Goal: Task Accomplishment & Management: Use online tool/utility

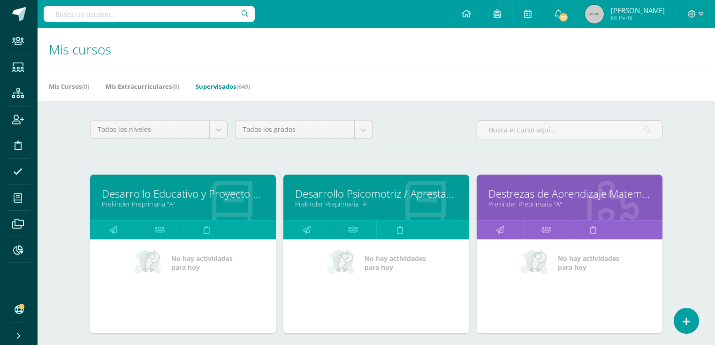
click at [136, 19] on input "text" at bounding box center [149, 14] width 211 height 16
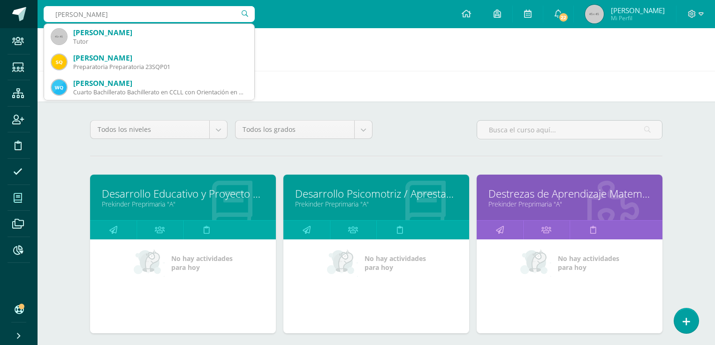
drag, startPoint x: 105, startPoint y: 8, endPoint x: 2, endPoint y: 8, distance: 102.3
type input "garcía sicay"
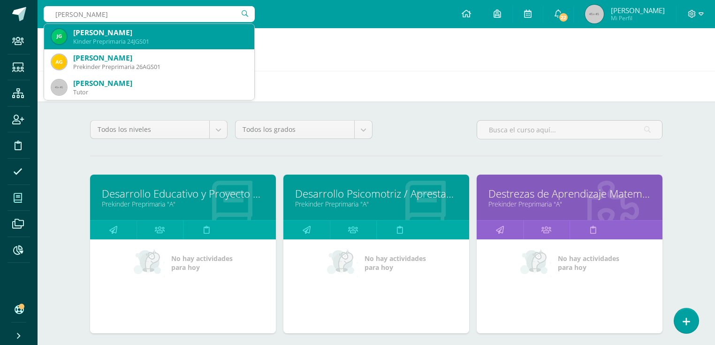
click at [101, 38] on div "Kinder Preprimaria 24JGS01" at bounding box center [160, 42] width 174 height 8
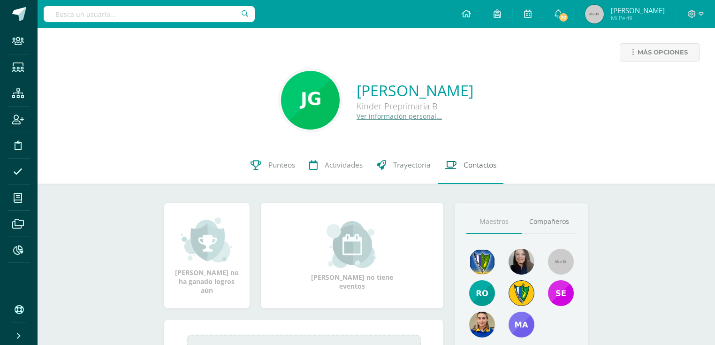
click at [490, 167] on span "Contactos" at bounding box center [480, 165] width 33 height 10
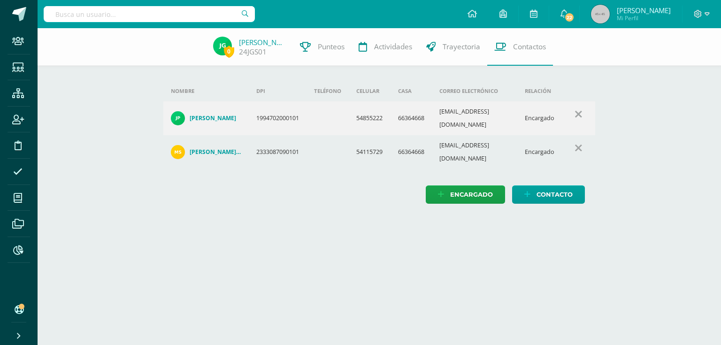
click at [74, 17] on input "text" at bounding box center [149, 14] width 211 height 16
type input "marroquin leiva"
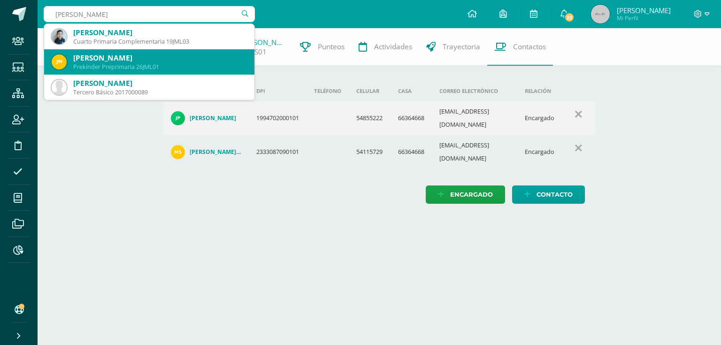
click at [131, 54] on div "Jose Javier Marroquín Leiva" at bounding box center [160, 58] width 174 height 10
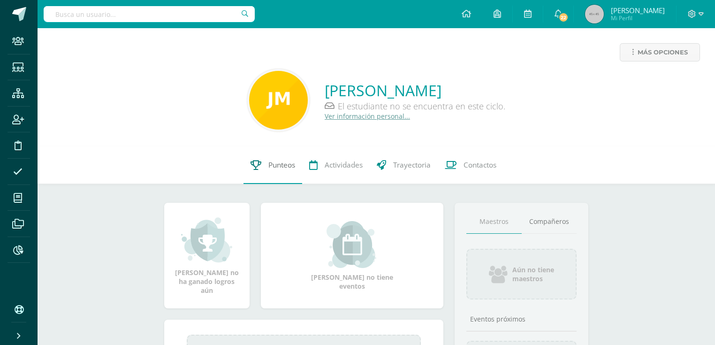
click at [274, 182] on link "Punteos" at bounding box center [273, 165] width 59 height 38
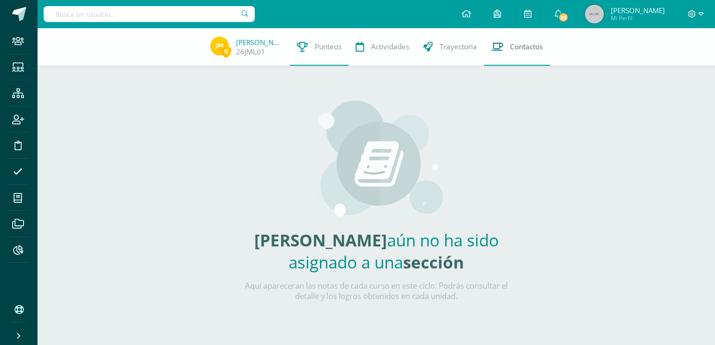
click at [503, 54] on link "Contactos" at bounding box center [517, 47] width 66 height 38
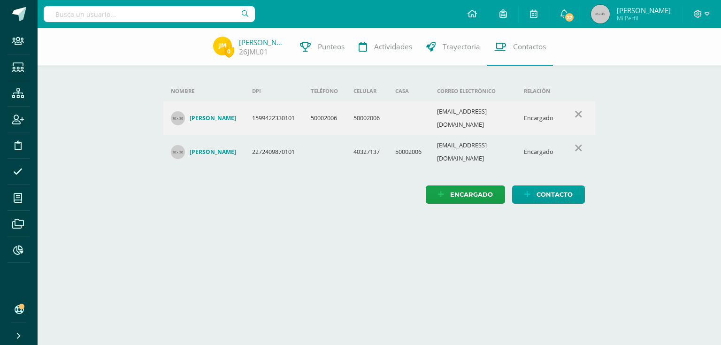
click at [68, 13] on input "text" at bounding box center [149, 14] width 211 height 16
type input "quevedo mejía"
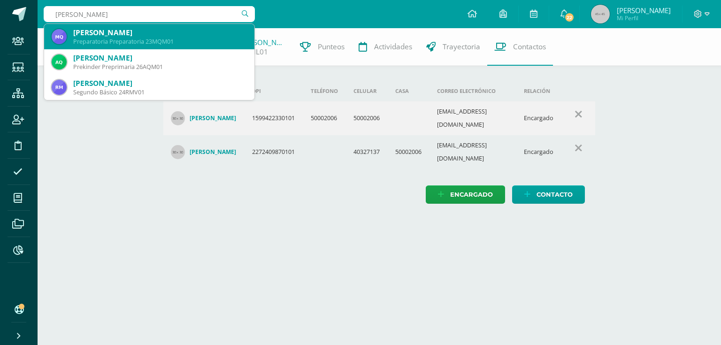
click at [117, 32] on div "Mateo Quevedo Mejía" at bounding box center [160, 33] width 174 height 10
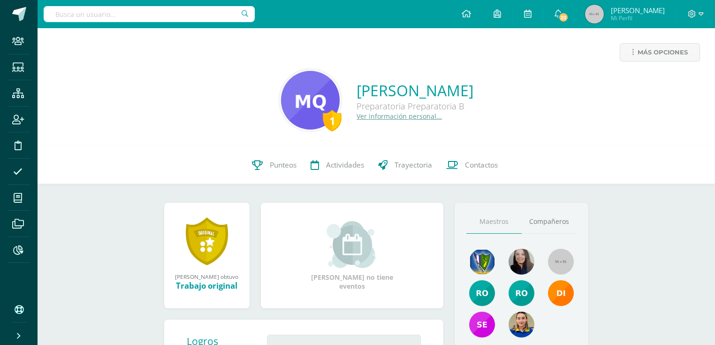
click at [152, 19] on input "text" at bounding box center [149, 14] width 211 height 16
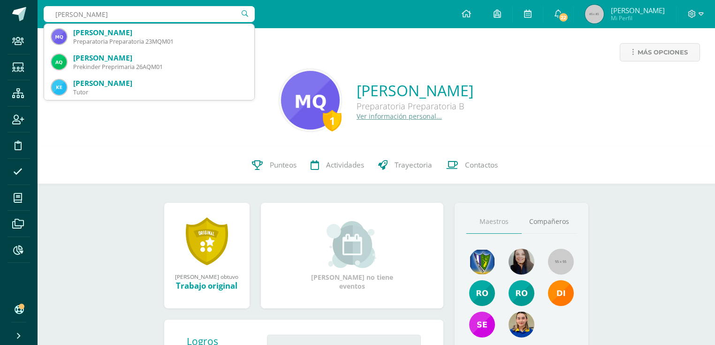
type input "quevedo mejía"
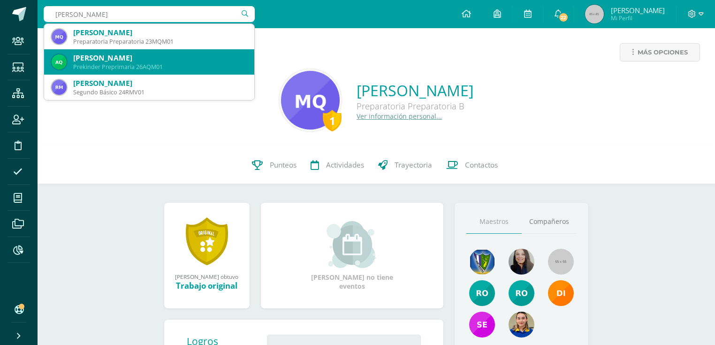
click at [169, 69] on div "Prekinder Preprimaria 26AQM01" at bounding box center [160, 67] width 174 height 8
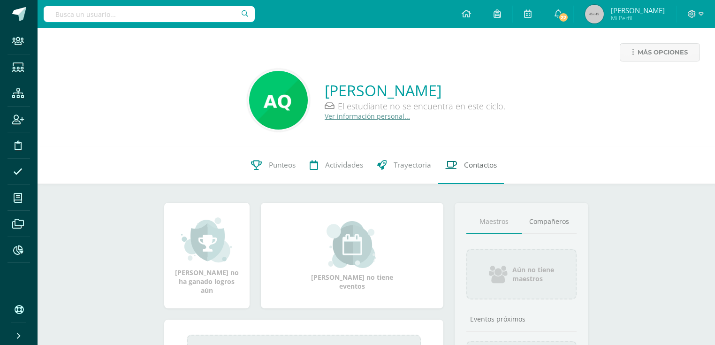
click at [472, 171] on link "Contactos" at bounding box center [471, 165] width 66 height 38
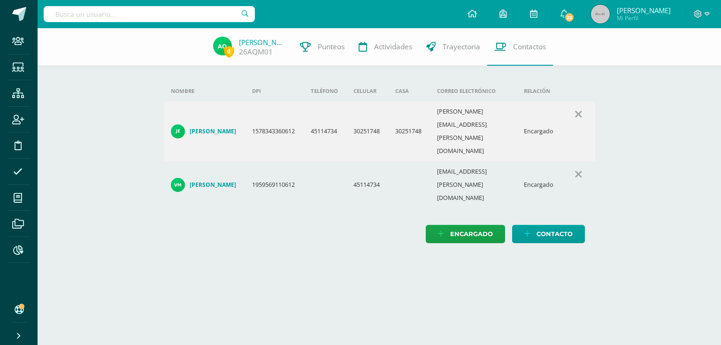
drag, startPoint x: 663, startPoint y: 137, endPoint x: 628, endPoint y: 132, distance: 34.7
click at [663, 137] on div "0 Andrée Quevedo 26AQM01 Punteos Actividades Trayectoria Contactos Agrega un nu…" at bounding box center [379, 145] width 683 height 234
click at [161, 17] on input "text" at bounding box center [149, 14] width 211 height 16
type input "flores sandobal"
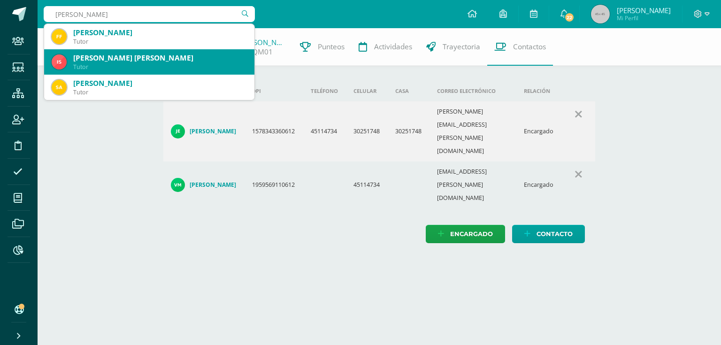
scroll to position [75, 0]
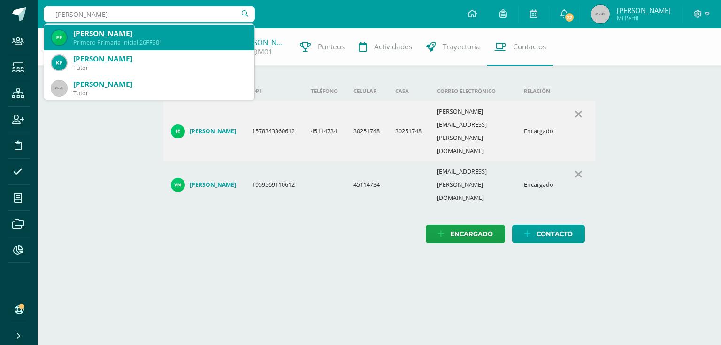
click at [171, 39] on div "Primero Primaria Inicial 26FFS01" at bounding box center [160, 42] width 174 height 8
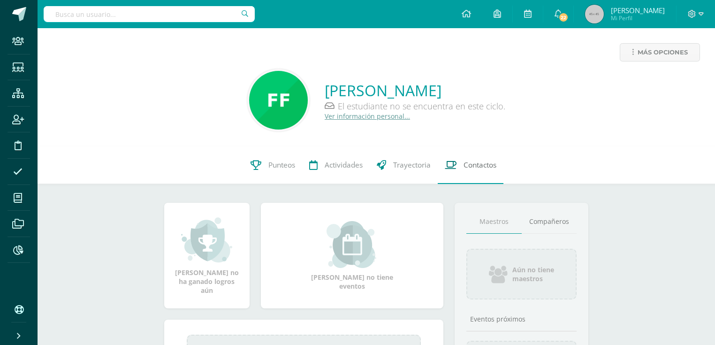
click at [461, 162] on link "Contactos" at bounding box center [471, 165] width 66 height 38
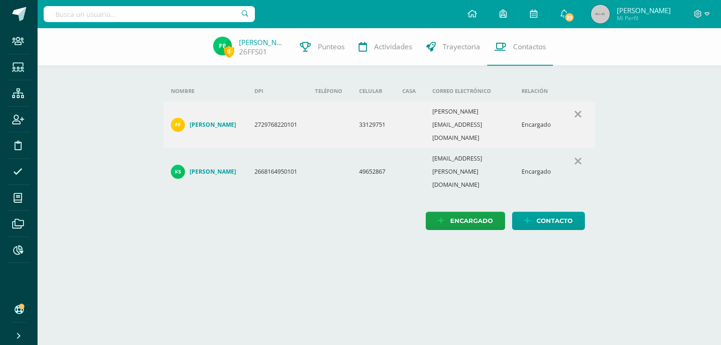
click at [361, 242] on html "Staff Estudiantes Estructura Inscripción Disciplina Asistencia Mis cursos Archi…" at bounding box center [360, 124] width 721 height 249
click at [135, 7] on input "text" at bounding box center [149, 14] width 211 height 16
type input "thiago reyes"
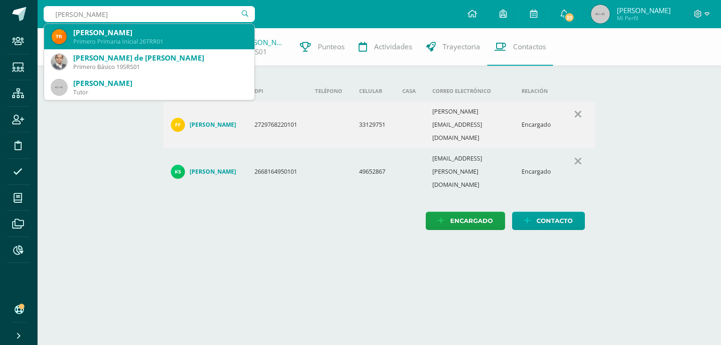
click at [130, 37] on div "Thiago Mateo Reyes Romero" at bounding box center [160, 33] width 174 height 10
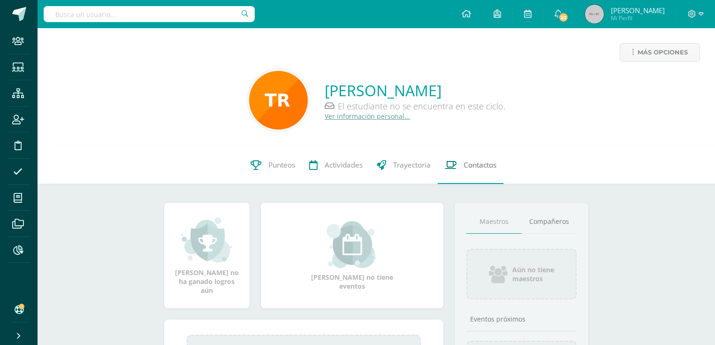
click at [455, 167] on icon at bounding box center [451, 165] width 12 height 10
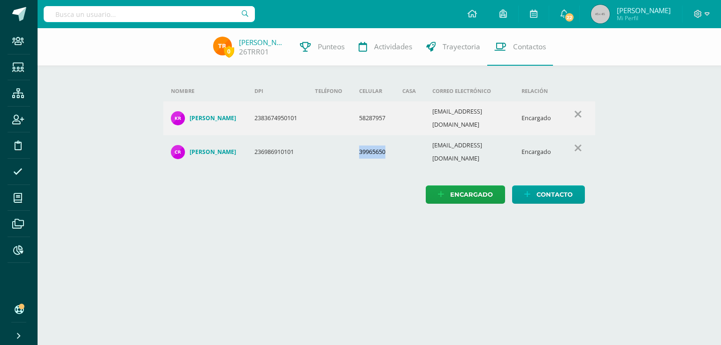
drag, startPoint x: 357, startPoint y: 143, endPoint x: 398, endPoint y: 148, distance: 42.1
click at [398, 148] on tr "[PERSON_NAME] 236986910101 39965650 [EMAIL_ADDRESS][DOMAIN_NAME] Encargado" at bounding box center [379, 152] width 432 height 34
drag, startPoint x: 362, startPoint y: 299, endPoint x: 357, endPoint y: 325, distance: 26.0
click at [363, 222] on html "Staff Estudiantes Estructura Inscripción Disciplina Asistencia Mis cursos Archi…" at bounding box center [360, 111] width 721 height 222
click at [160, 16] on input "text" at bounding box center [149, 14] width 211 height 16
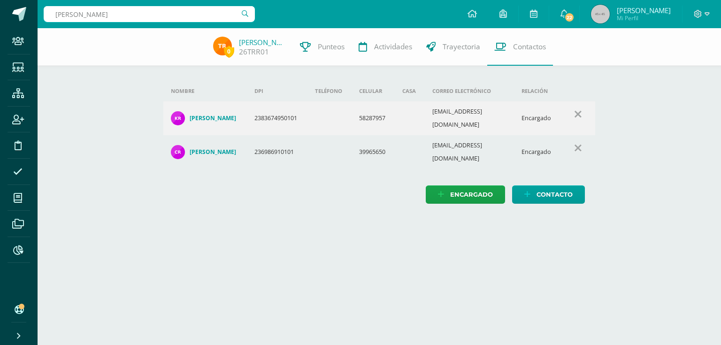
type input "[PERSON_NAME]"
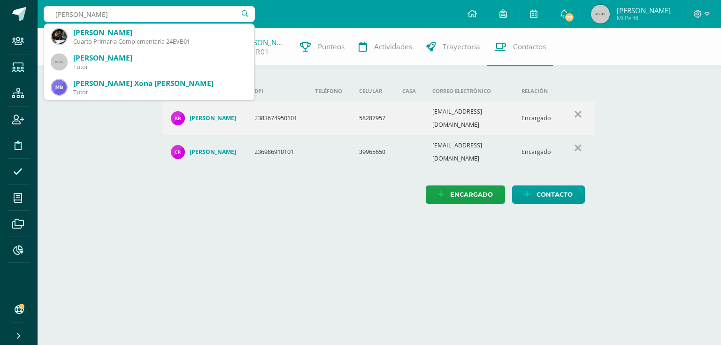
drag, startPoint x: 125, startPoint y: 13, endPoint x: 0, endPoint y: -14, distance: 127.7
click at [0, 0] on html "Staff Estudiantes Estructura Inscripción Disciplina Asistencia Mis cursos Archi…" at bounding box center [360, 111] width 721 height 222
type input "[PERSON_NAME]"
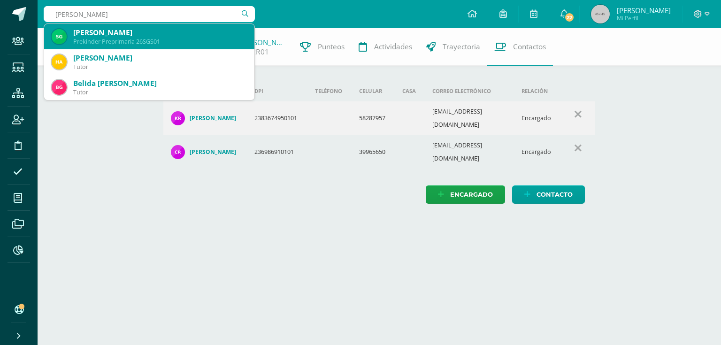
click at [164, 43] on div "Prekinder Preprimaria 26SGS01" at bounding box center [160, 42] width 174 height 8
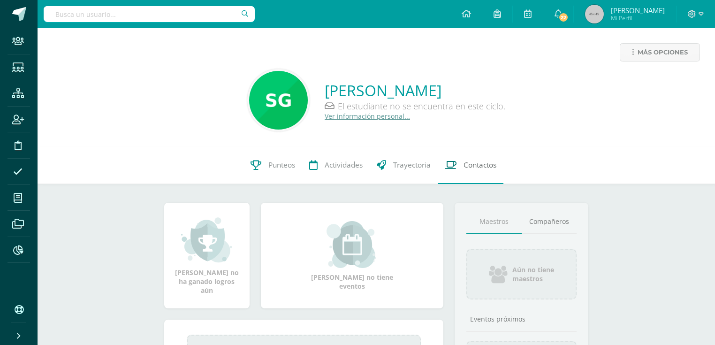
click at [467, 171] on link "Contactos" at bounding box center [471, 165] width 66 height 38
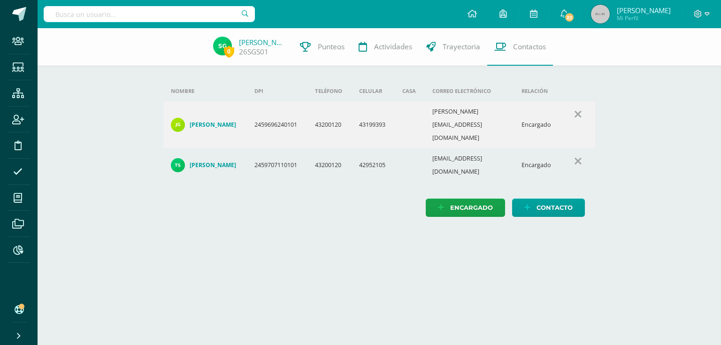
click at [76, 13] on input "text" at bounding box center [149, 14] width 211 height 16
type input "vasquez barrera"
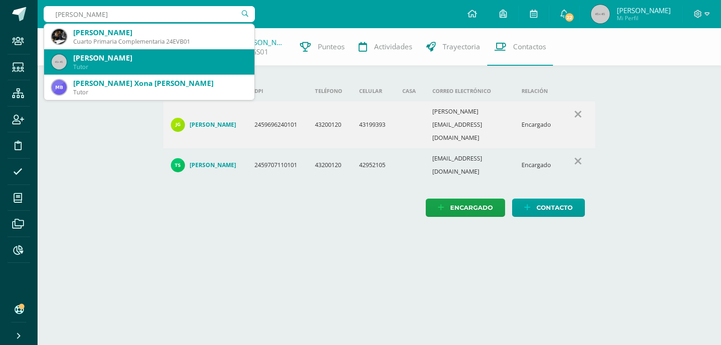
scroll to position [75, 0]
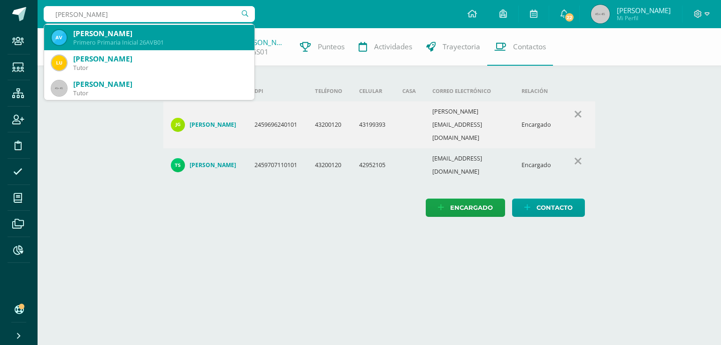
click at [122, 40] on div "Primero Primaria Inicial 26AVB01" at bounding box center [160, 42] width 174 height 8
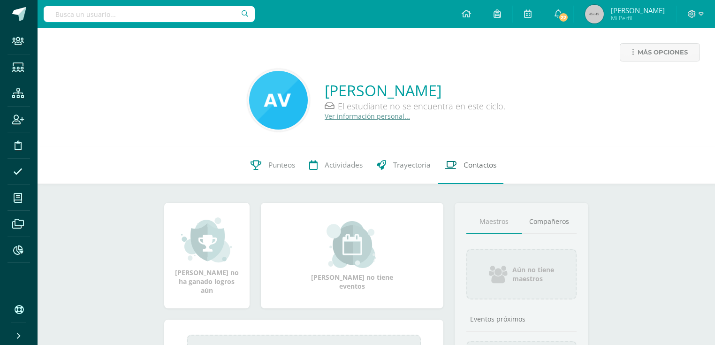
click at [479, 168] on span "Contactos" at bounding box center [480, 165] width 33 height 10
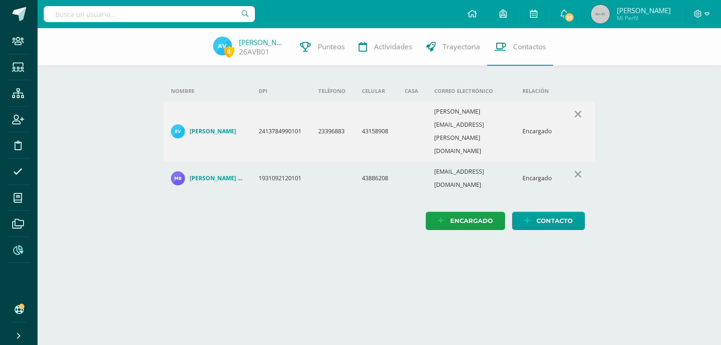
click at [15, 248] on icon at bounding box center [18, 249] width 10 height 9
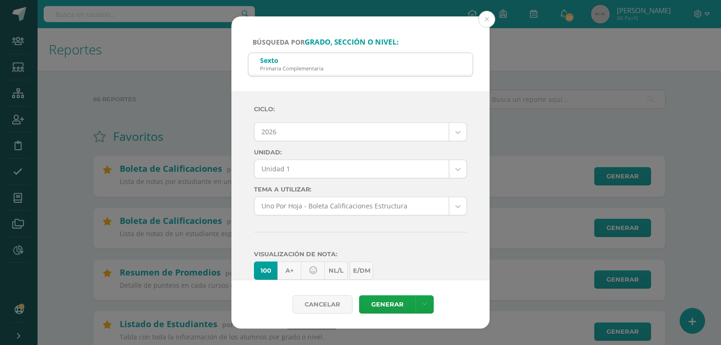
scroll to position [38, 0]
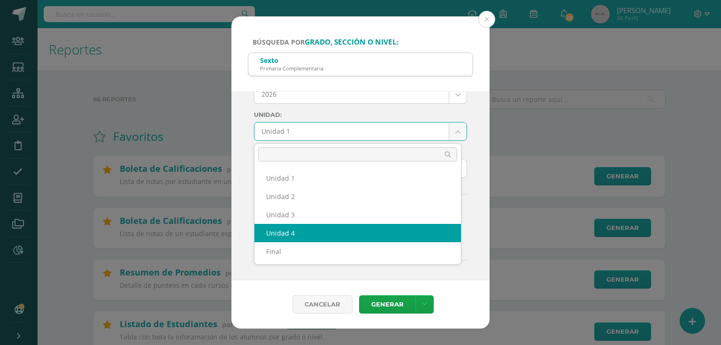
select select "Unidad 4"
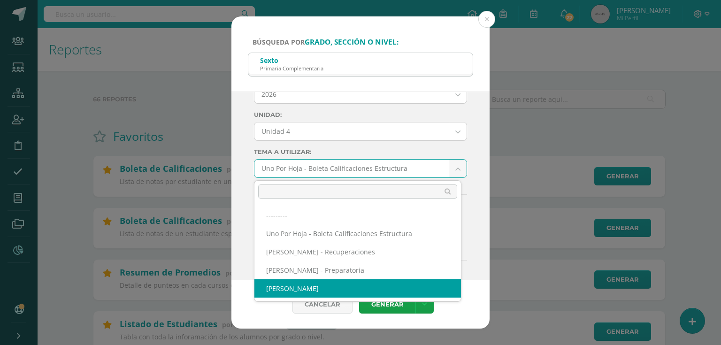
select select "57"
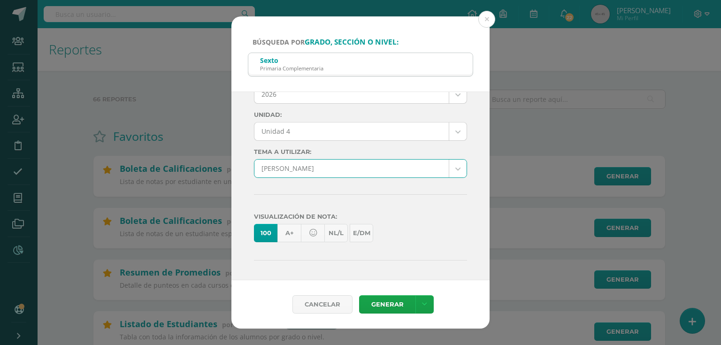
scroll to position [150, 0]
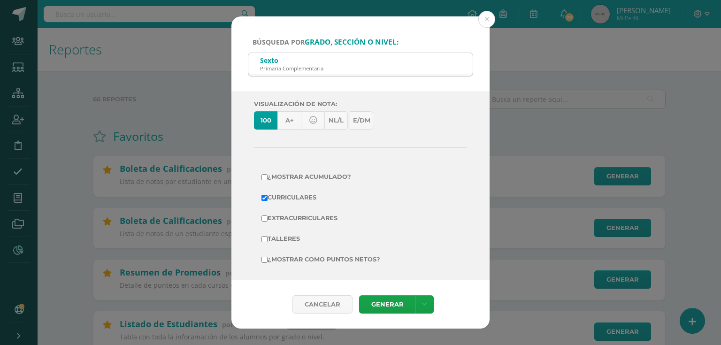
click at [302, 213] on label "Extracurriculares" at bounding box center [360, 218] width 198 height 13
click at [267, 215] on input "Extracurriculares" at bounding box center [264, 218] width 6 height 6
checkbox input "true"
drag, startPoint x: 325, startPoint y: 254, endPoint x: 344, endPoint y: 270, distance: 25.7
click at [325, 254] on label "¿Mostrar como puntos netos?" at bounding box center [360, 259] width 198 height 13
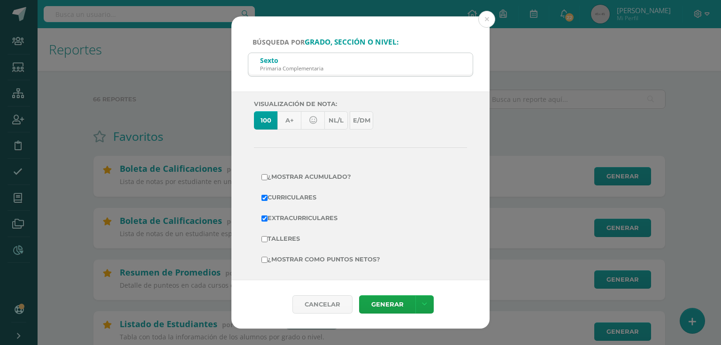
click at [267, 257] on input "¿Mostrar como puntos netos?" at bounding box center [264, 260] width 6 height 6
checkbox input "true"
click at [399, 299] on link "Generar" at bounding box center [387, 304] width 56 height 18
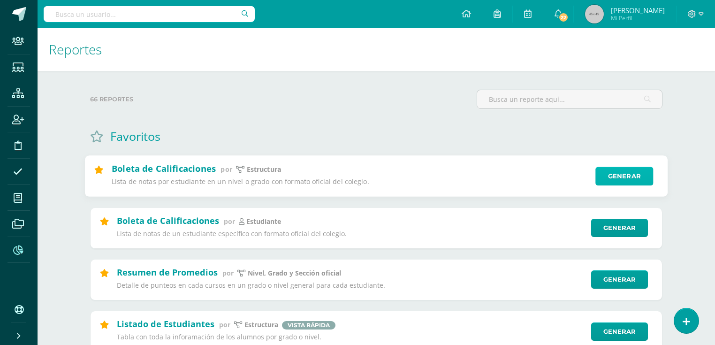
click at [637, 180] on link "Generar" at bounding box center [624, 176] width 58 height 19
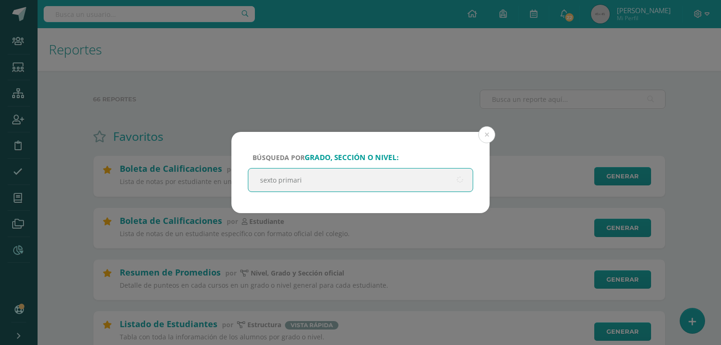
type input "sexto primaria"
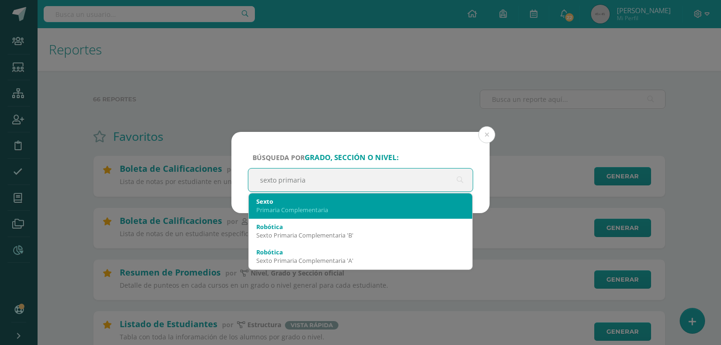
click at [306, 210] on div "Primaria Complementaria" at bounding box center [360, 210] width 208 height 8
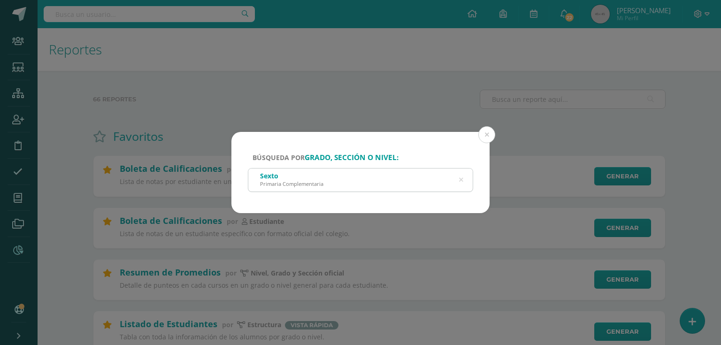
click at [352, 177] on div "Sexto Primaria Complementaria" at bounding box center [360, 178] width 224 height 21
drag, startPoint x: 365, startPoint y: 183, endPoint x: 379, endPoint y: 187, distance: 14.0
click at [366, 184] on div "Sexto Primaria Complementaria" at bounding box center [360, 178] width 224 height 21
click at [379, 187] on div "Sexto Primaria Complementaria" at bounding box center [360, 178] width 224 height 21
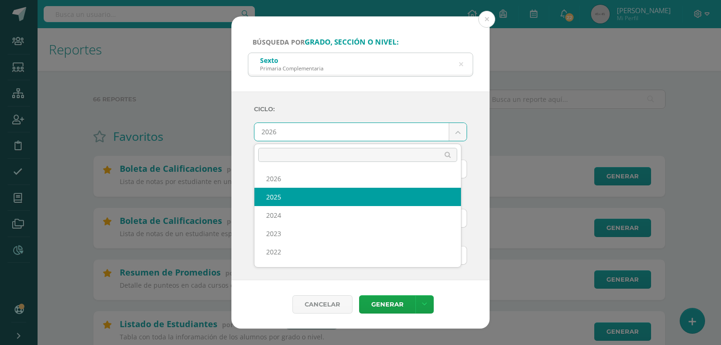
select select "7"
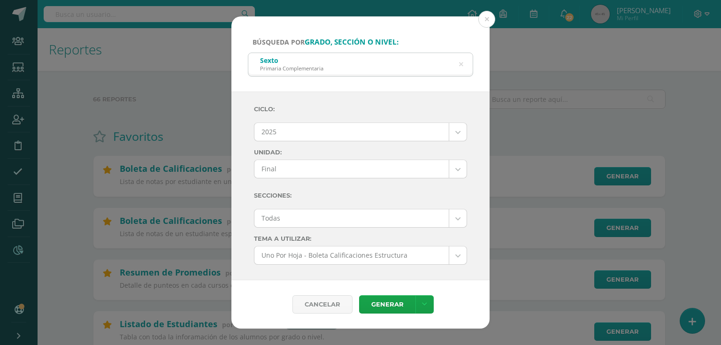
click at [318, 186] on label "Secciones:" at bounding box center [360, 195] width 213 height 19
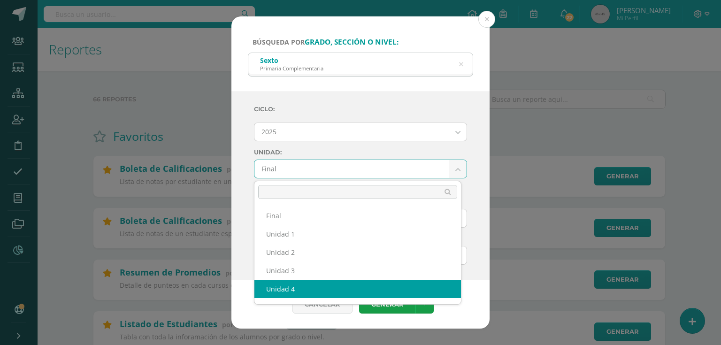
select select "Unidad 4"
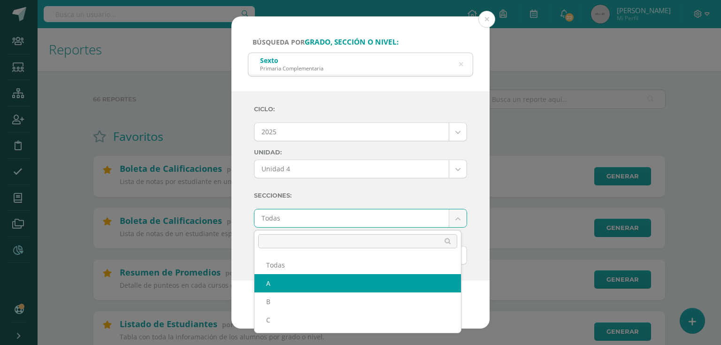
select select "A"
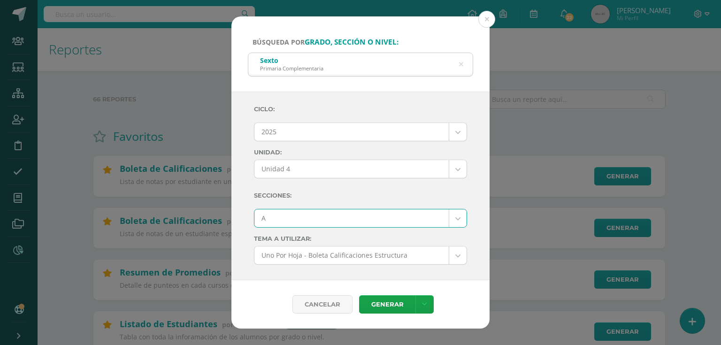
scroll to position [113, 0]
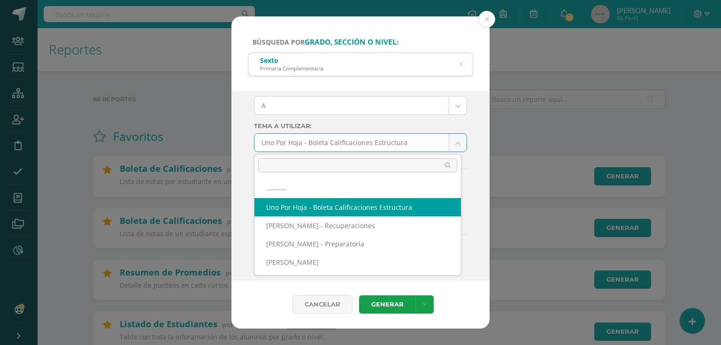
drag, startPoint x: 336, startPoint y: 139, endPoint x: 322, endPoint y: 189, distance: 52.0
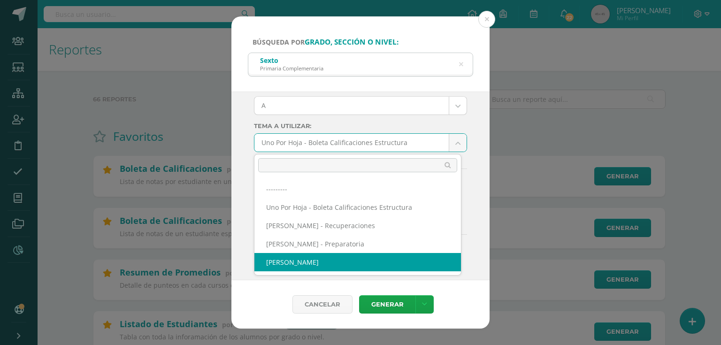
drag, startPoint x: 316, startPoint y: 261, endPoint x: 322, endPoint y: 239, distance: 22.6
select select "57"
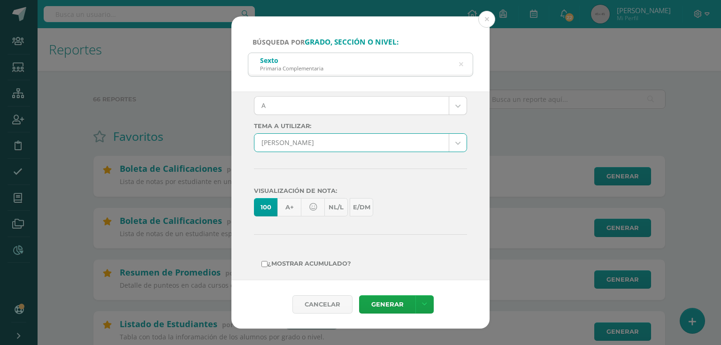
scroll to position [204, 0]
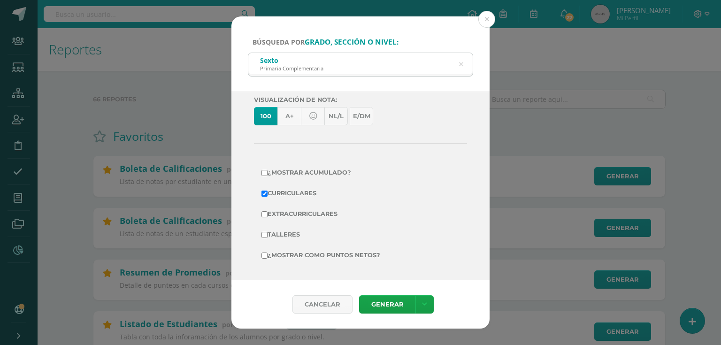
click at [331, 215] on label "Extracurriculares" at bounding box center [360, 213] width 198 height 13
click at [267, 215] on input "Extracurriculares" at bounding box center [264, 214] width 6 height 6
checkbox input "true"
click at [351, 255] on label "¿Mostrar como puntos netos?" at bounding box center [360, 255] width 198 height 13
click at [267, 255] on input "¿Mostrar como puntos netos?" at bounding box center [264, 255] width 6 height 6
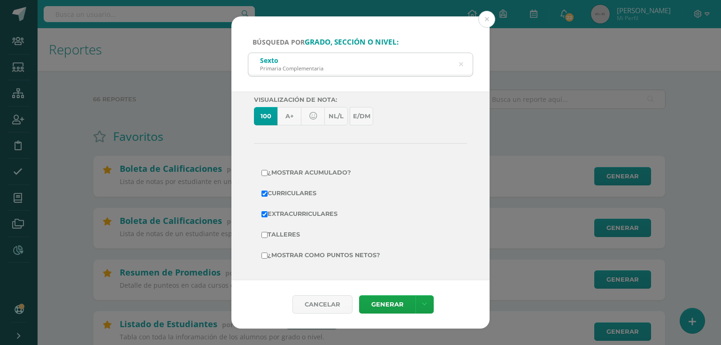
checkbox input "true"
click at [384, 307] on link "Generar" at bounding box center [387, 304] width 56 height 18
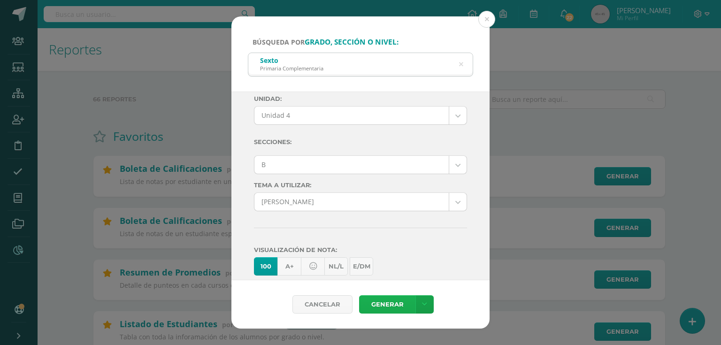
click at [377, 300] on link "Generar" at bounding box center [387, 304] width 56 height 18
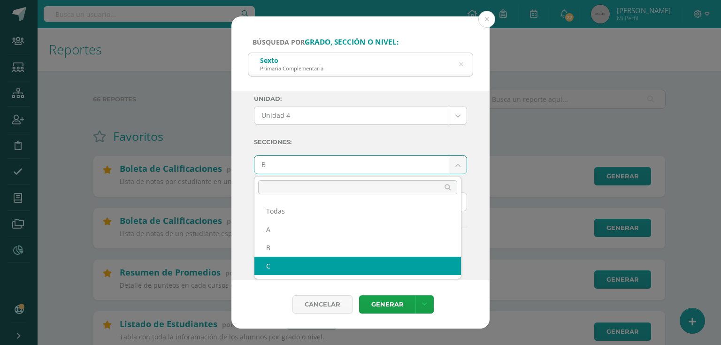
select select "C"
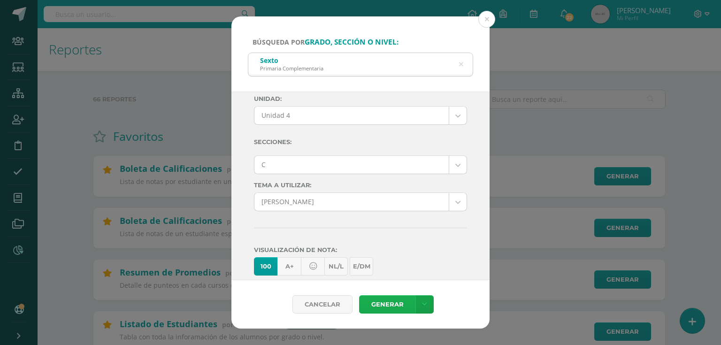
click at [381, 300] on link "Generar" at bounding box center [387, 304] width 56 height 18
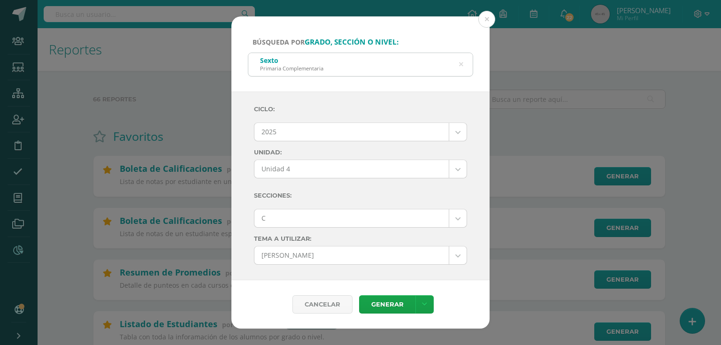
click at [461, 65] on icon at bounding box center [461, 65] width 20 height 20
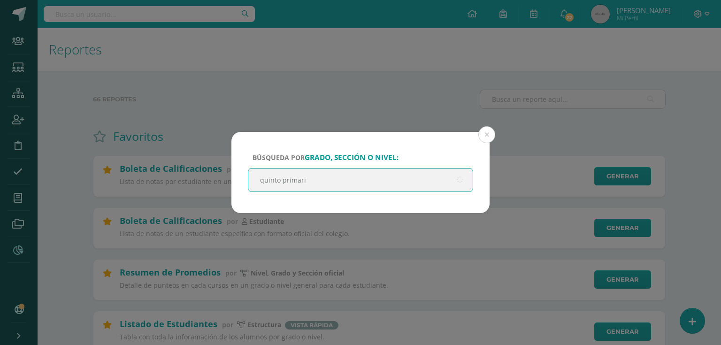
type input "quinto primaria"
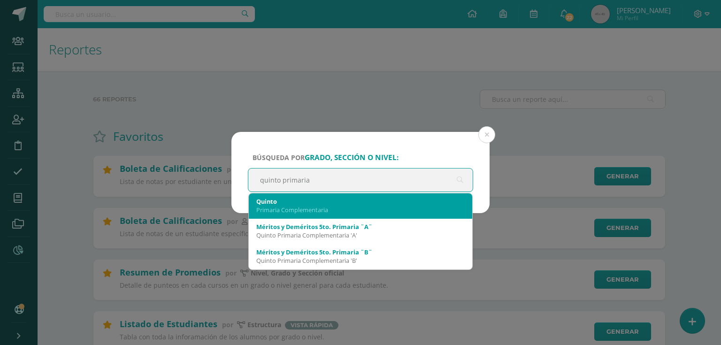
click at [320, 215] on div "Quinto Primaria Complementaria" at bounding box center [360, 205] width 208 height 24
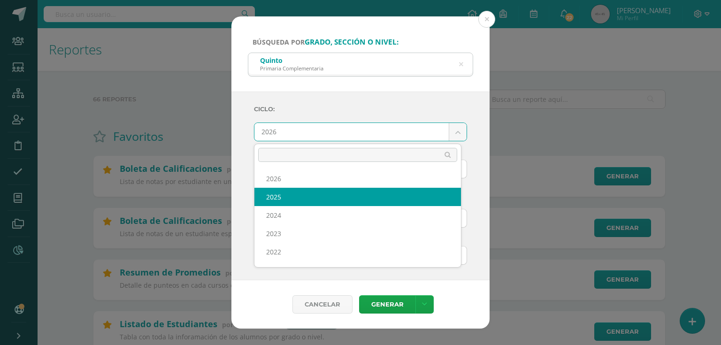
select select "7"
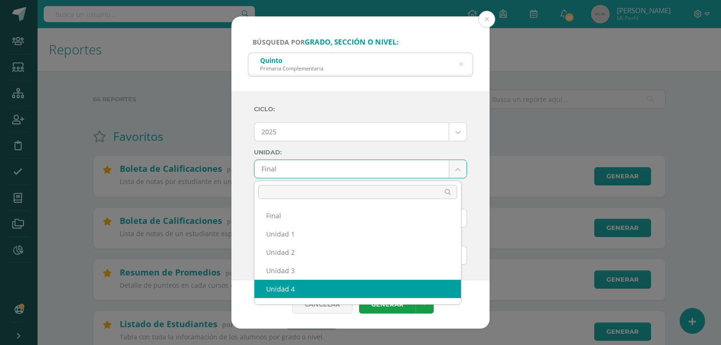
select select "Unidad 4"
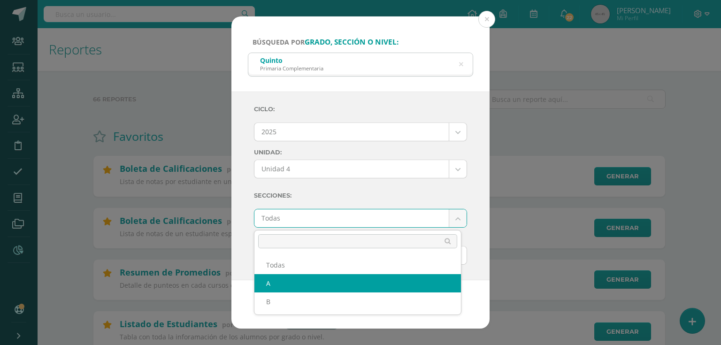
select select "A"
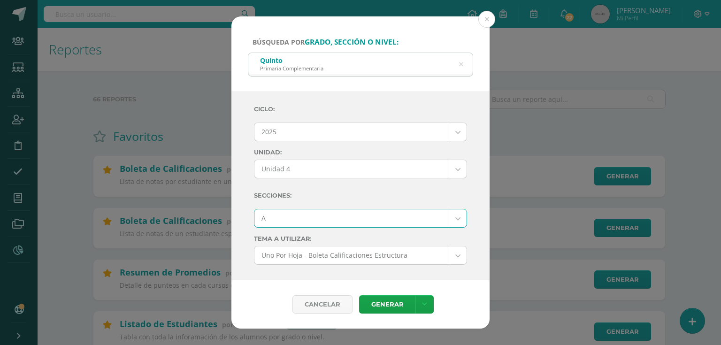
scroll to position [113, 0]
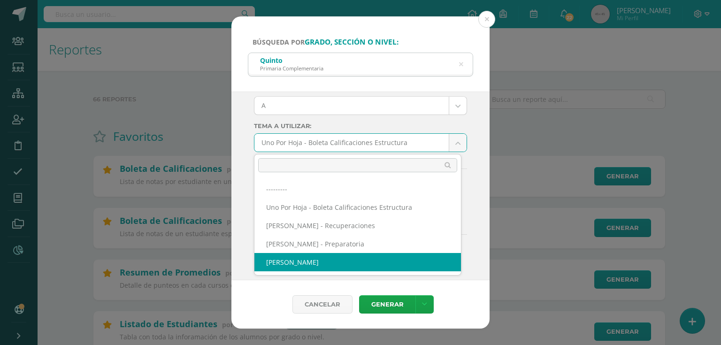
select select "57"
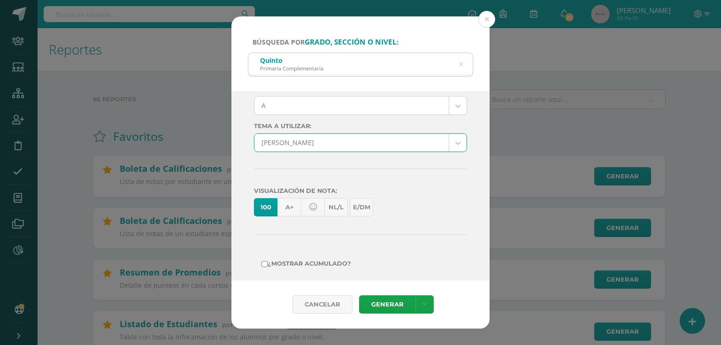
scroll to position [204, 0]
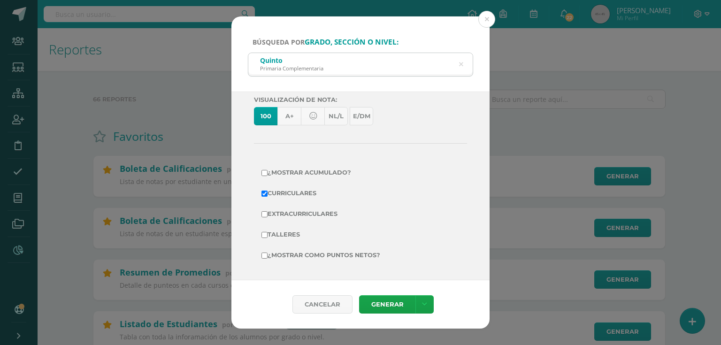
drag, startPoint x: 327, startPoint y: 251, endPoint x: 302, endPoint y: 205, distance: 53.1
click at [328, 251] on label "¿Mostrar como puntos netos?" at bounding box center [360, 255] width 198 height 13
click at [294, 253] on label "¿Mostrar como puntos netos?" at bounding box center [360, 255] width 198 height 13
click at [267, 253] on input "¿Mostrar como puntos netos?" at bounding box center [264, 255] width 6 height 6
checkbox input "true"
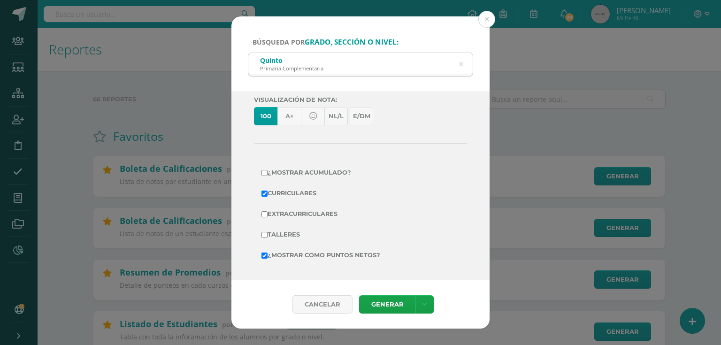
click at [287, 215] on label "Extracurriculares" at bounding box center [360, 213] width 198 height 13
click at [267, 215] on input "Extracurriculares" at bounding box center [264, 214] width 6 height 6
checkbox input "true"
click at [398, 312] on link "Generar" at bounding box center [387, 304] width 56 height 18
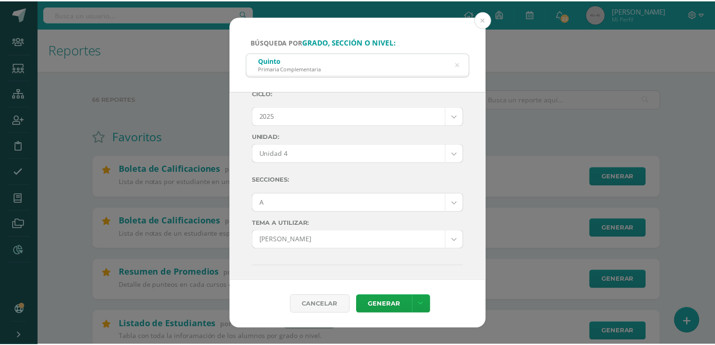
scroll to position [0, 0]
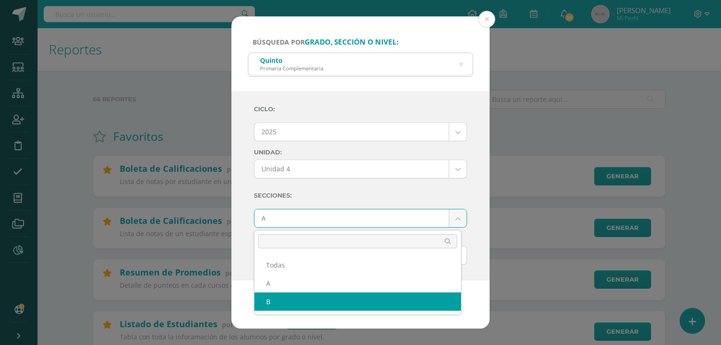
select select "B"
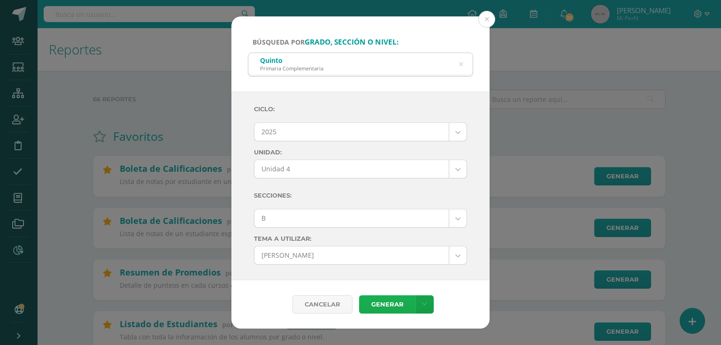
click at [389, 302] on link "Generar" at bounding box center [387, 304] width 56 height 18
click at [135, 18] on div "Búsqueda por grado, sección o nivel: Quinto Primaria Complementaria quinto prim…" at bounding box center [360, 172] width 713 height 312
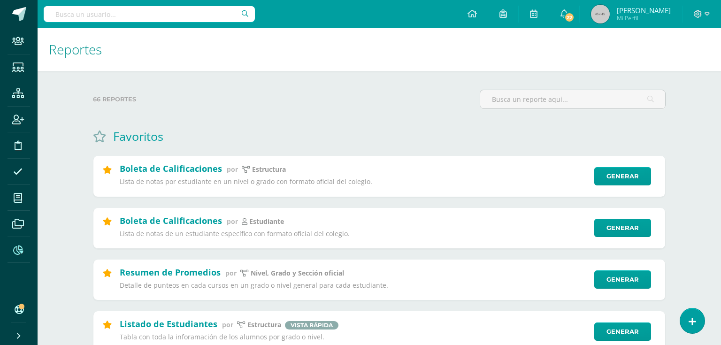
click at [143, 17] on div "Búsqueda por grado, sección o nivel: Quinto Primaria Complementaria quinto prim…" at bounding box center [360, 172] width 713 height 312
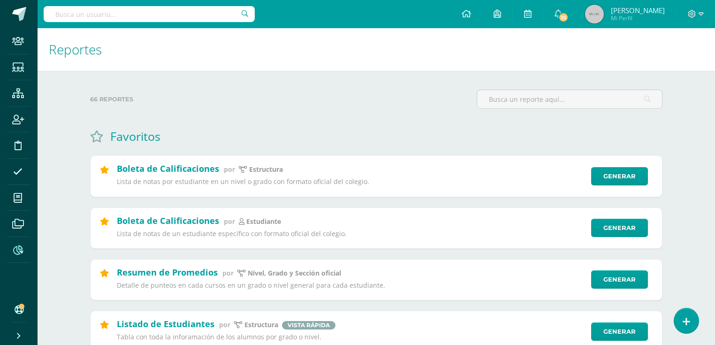
click at [143, 17] on input "text" at bounding box center [149, 14] width 211 height 16
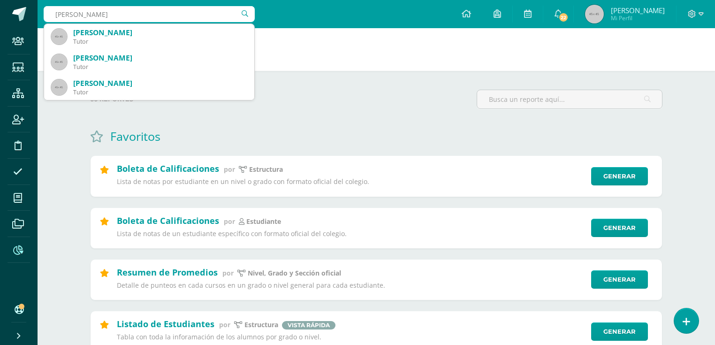
type input "jean pie"
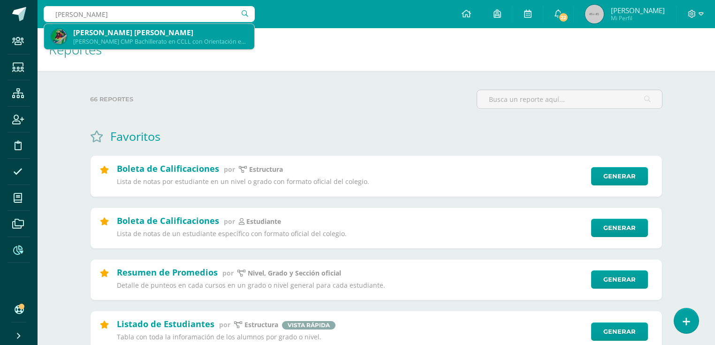
click at [154, 28] on div "Jean Pierre André Morales Chávez" at bounding box center [160, 33] width 174 height 10
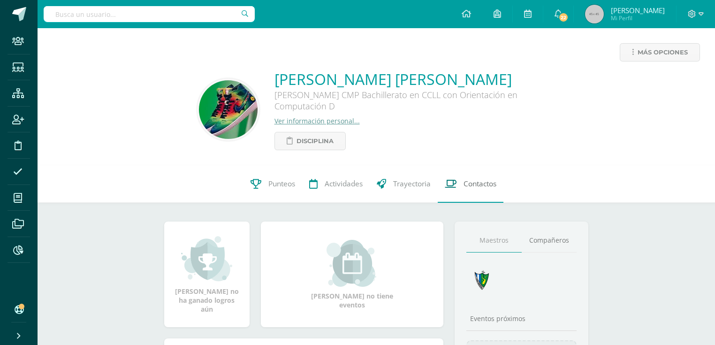
click at [480, 186] on span "Contactos" at bounding box center [480, 184] width 33 height 10
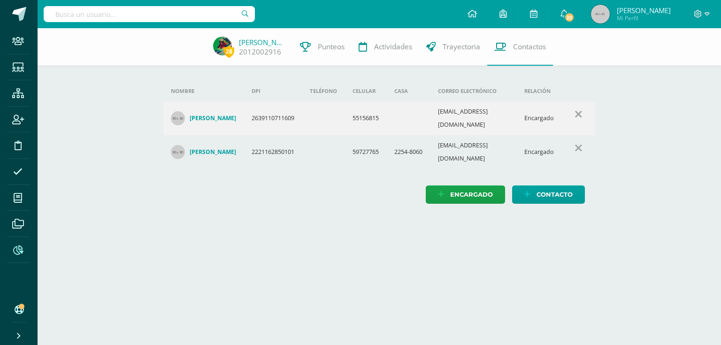
click at [26, 251] on span at bounding box center [18, 249] width 21 height 21
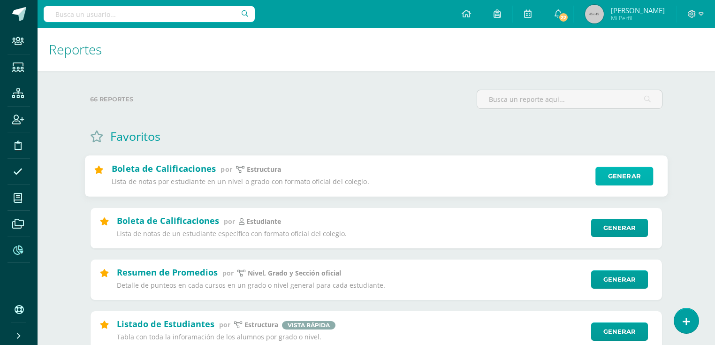
click at [634, 183] on link "Generar" at bounding box center [624, 176] width 58 height 19
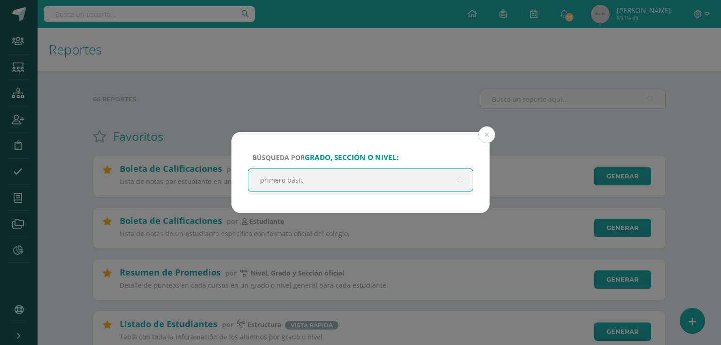
type input "primero básico"
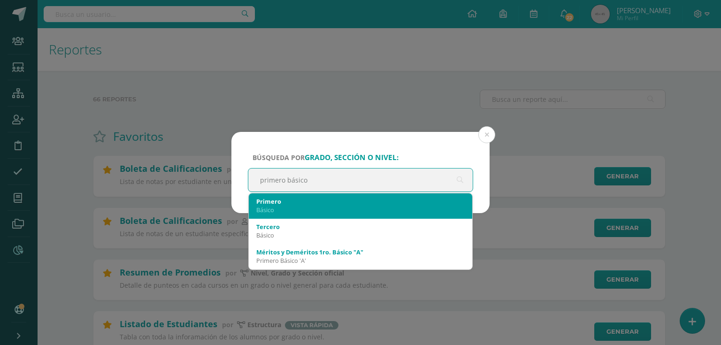
click at [309, 211] on div "Básico" at bounding box center [360, 210] width 208 height 8
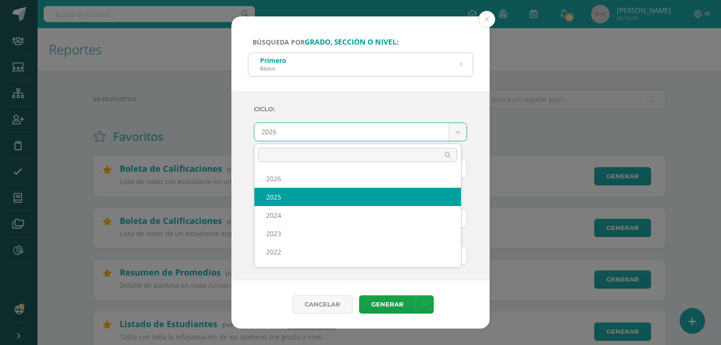
select select "7"
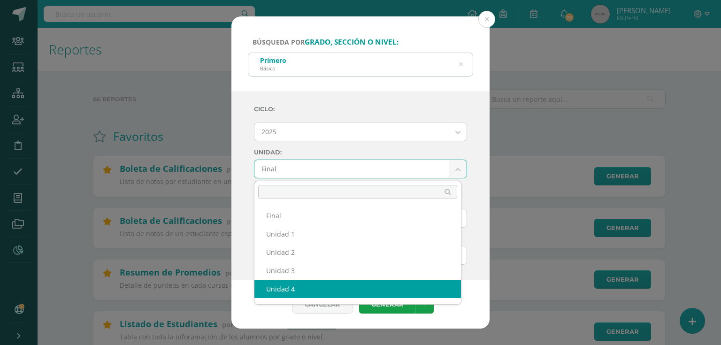
select select "Unidad 4"
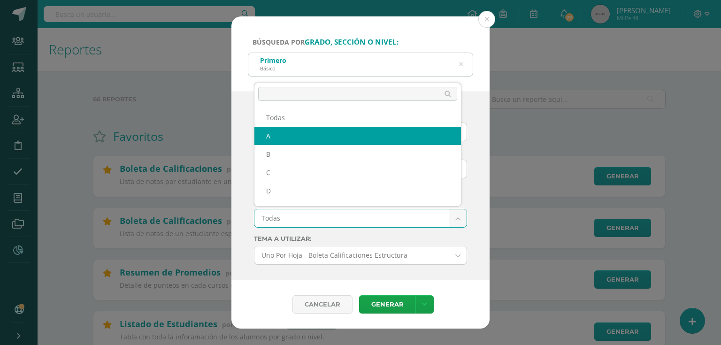
select select "A"
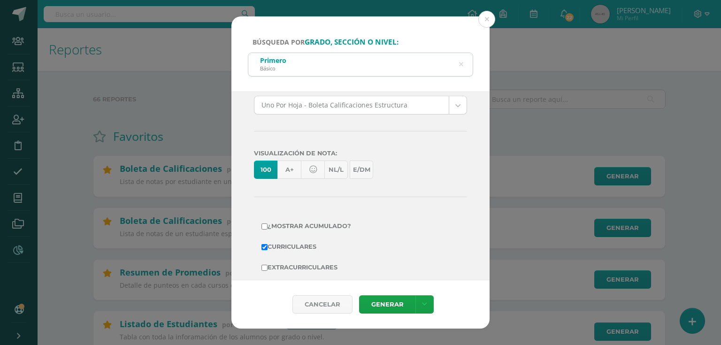
scroll to position [204, 0]
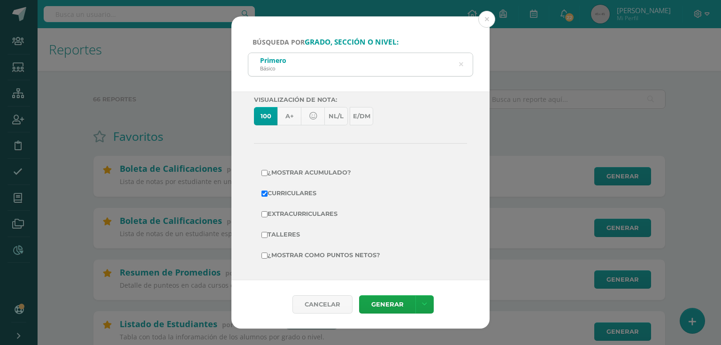
click at [319, 208] on label "Extracurriculares" at bounding box center [360, 213] width 198 height 13
click at [267, 211] on input "Extracurriculares" at bounding box center [264, 214] width 6 height 6
checkbox input "true"
click at [324, 255] on label "¿Mostrar como puntos netos?" at bounding box center [360, 255] width 198 height 13
click at [267, 255] on input "¿Mostrar como puntos netos?" at bounding box center [264, 255] width 6 height 6
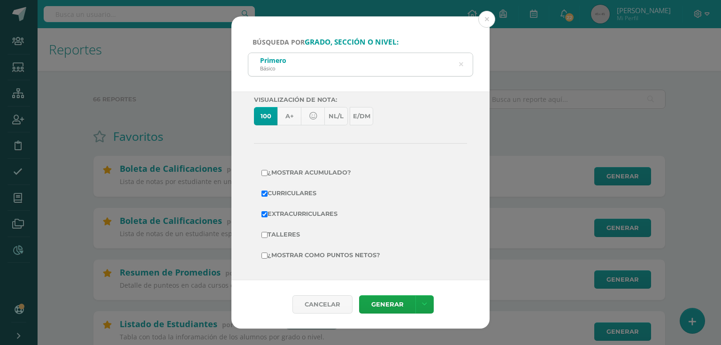
checkbox input "true"
click at [383, 297] on link "Generar" at bounding box center [387, 304] width 56 height 18
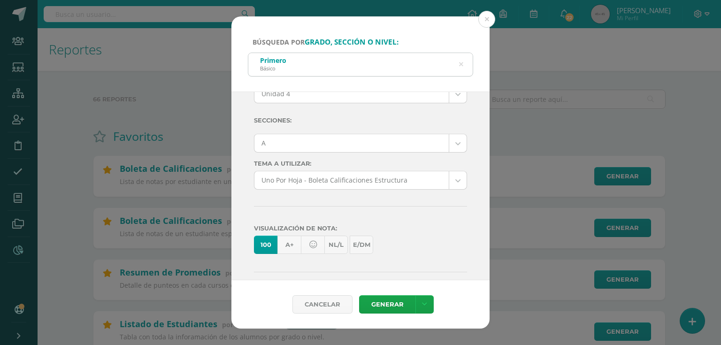
scroll to position [0, 0]
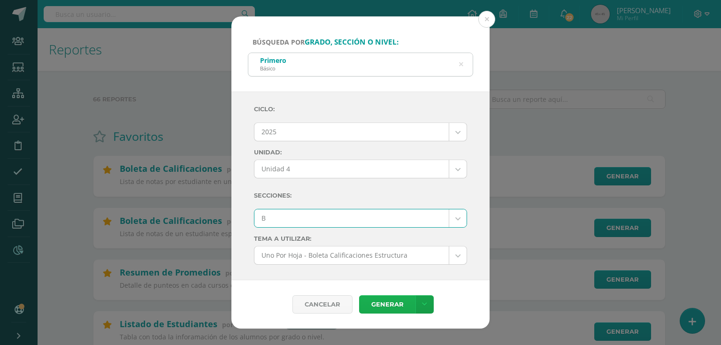
click at [372, 304] on link "Generar" at bounding box center [387, 304] width 56 height 18
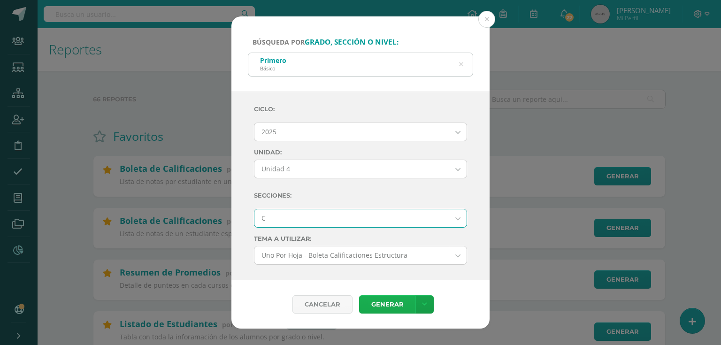
click at [372, 301] on link "Generar" at bounding box center [387, 304] width 56 height 18
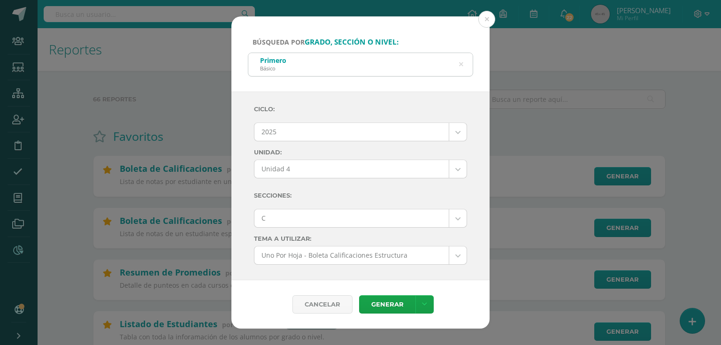
click at [385, 310] on link "Generar" at bounding box center [387, 304] width 56 height 18
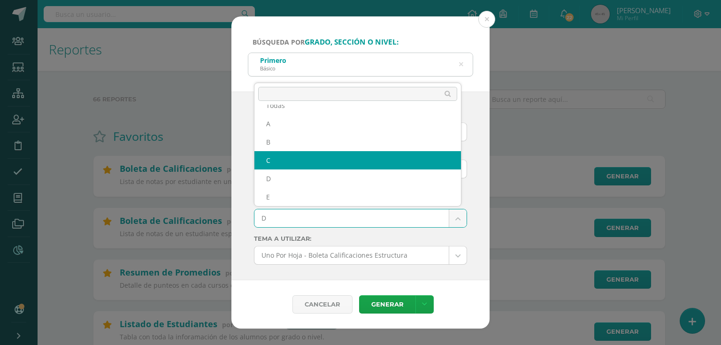
scroll to position [15, 0]
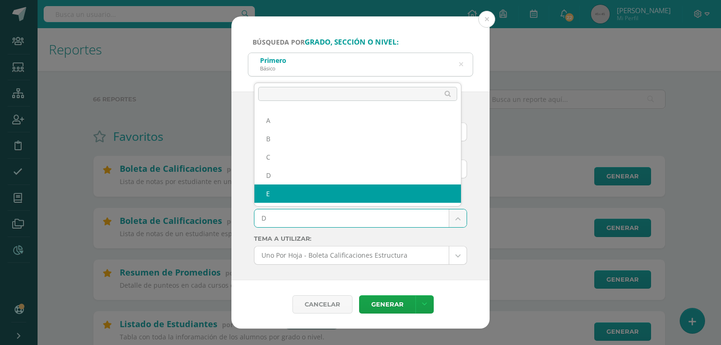
select select "E"
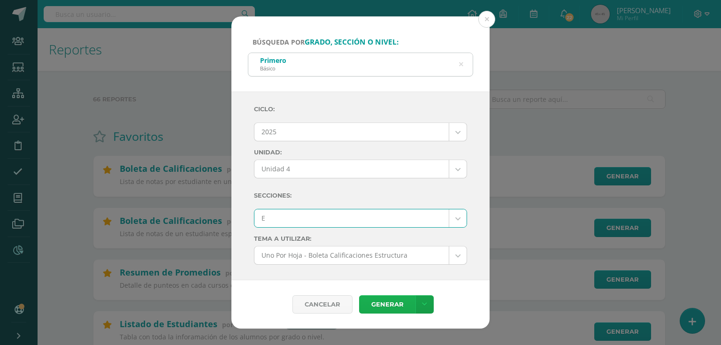
click at [377, 303] on link "Generar" at bounding box center [387, 304] width 56 height 18
